Goal: Navigation & Orientation: Find specific page/section

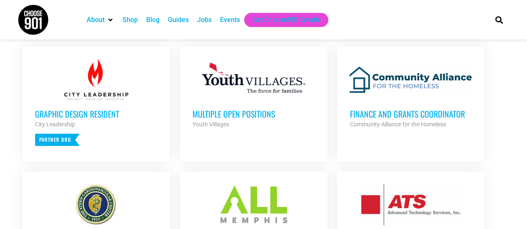
scroll to position [336, 0]
click at [442, 114] on h3 "Finance and Grants Coordinator" at bounding box center [410, 113] width 122 height 11
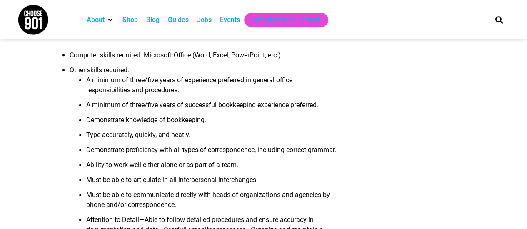
scroll to position [479, 0]
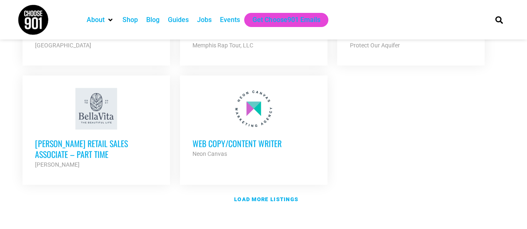
scroll to position [1016, 0]
click at [266, 196] on strong "Load more listings" at bounding box center [266, 199] width 64 height 6
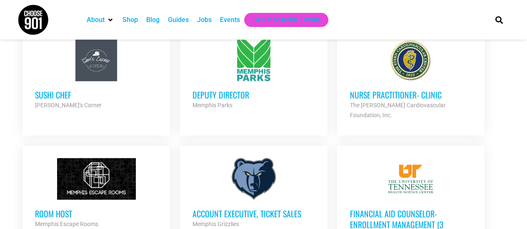
scroll to position [599, 0]
